Goal: Transaction & Acquisition: Purchase product/service

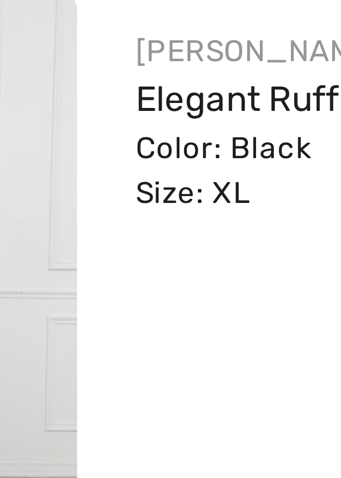
scroll to position [0, 0]
click at [103, 199] on link "Elegant Ruffled Midi Skirt Style 259743" at bounding box center [163, 196] width 127 height 8
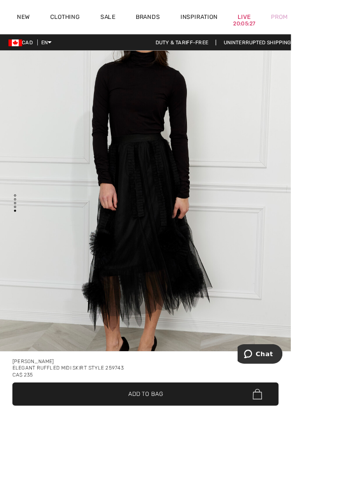
scroll to position [2237, 0]
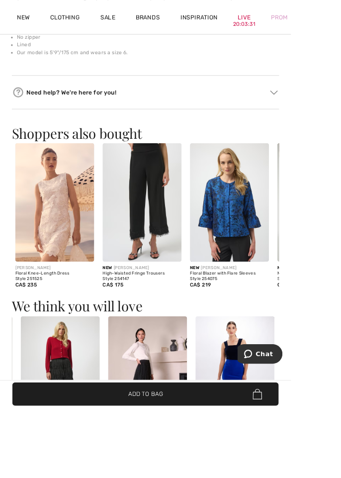
scroll to position [805, 0]
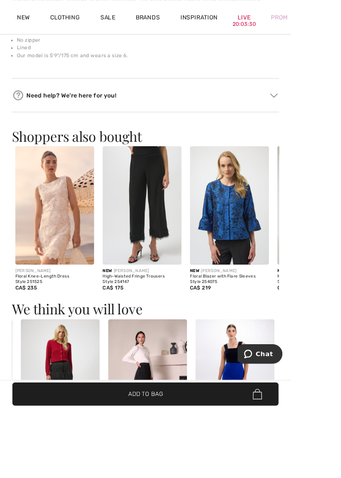
click at [160, 416] on img at bounding box center [173, 443] width 92 height 139
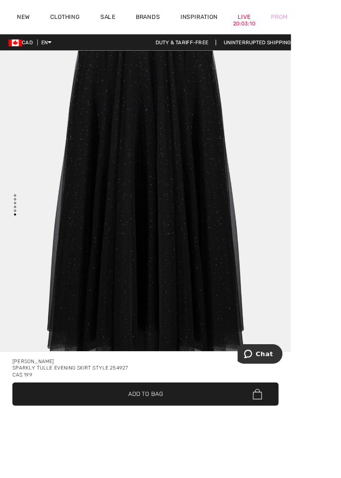
scroll to position [2748, 0]
click at [127, 427] on div "[PERSON_NAME]" at bounding box center [170, 423] width 312 height 8
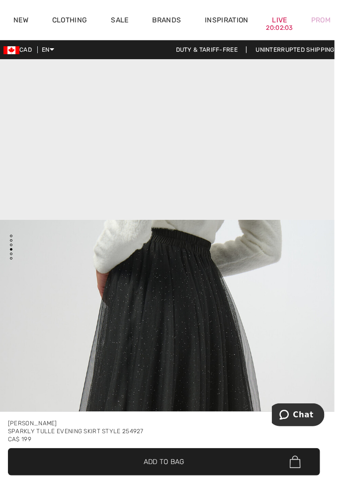
scroll to position [1375, 0]
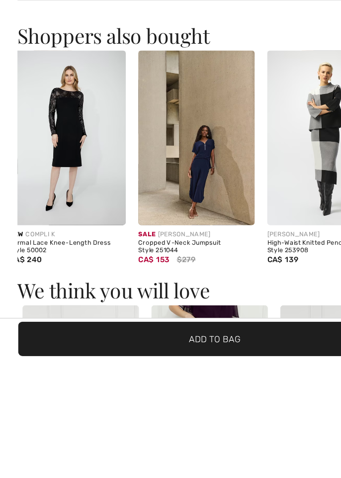
scroll to position [1057, 0]
click at [22, 389] on div "Formal Lace Knee-Length Dress Style 50002" at bounding box center [53, 387] width 92 height 11
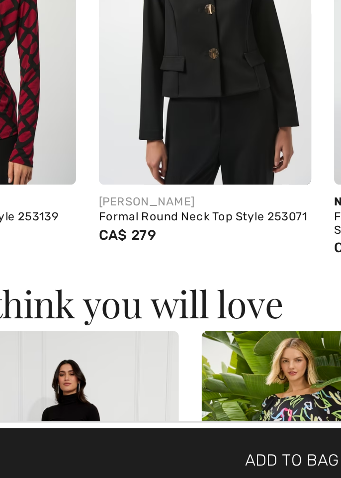
scroll to position [0, 0]
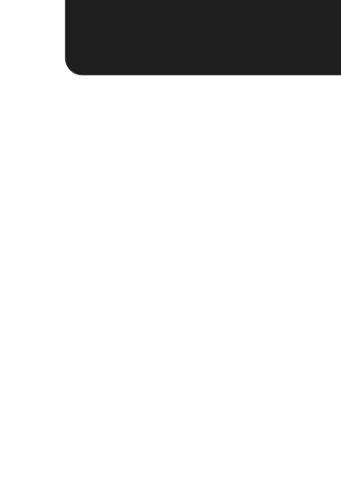
click at [16, 477] on div "FRANK LYMAN Elegant A-line Evening Skirt Style 259031 CA$ 215" at bounding box center [64, 453] width 104 height 182
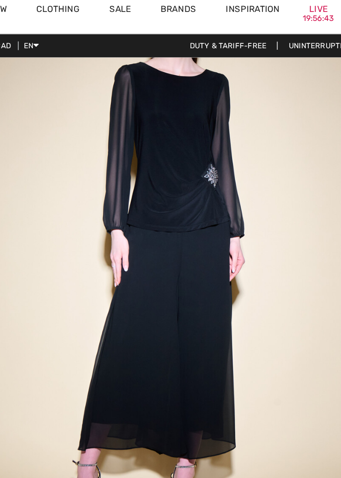
scroll to position [94, 0]
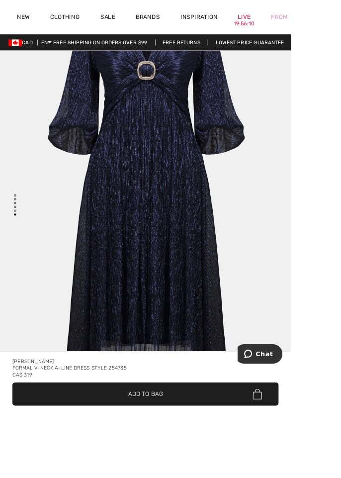
scroll to position [2748, 0]
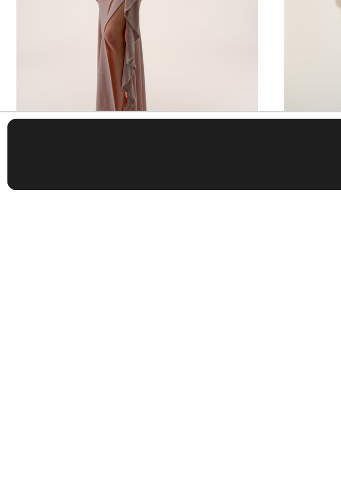
scroll to position [928, 0]
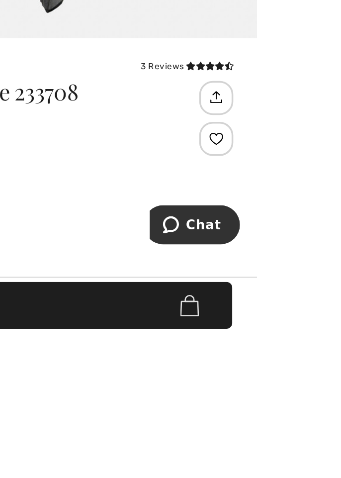
scroll to position [204, 0]
